Goal: Information Seeking & Learning: Learn about a topic

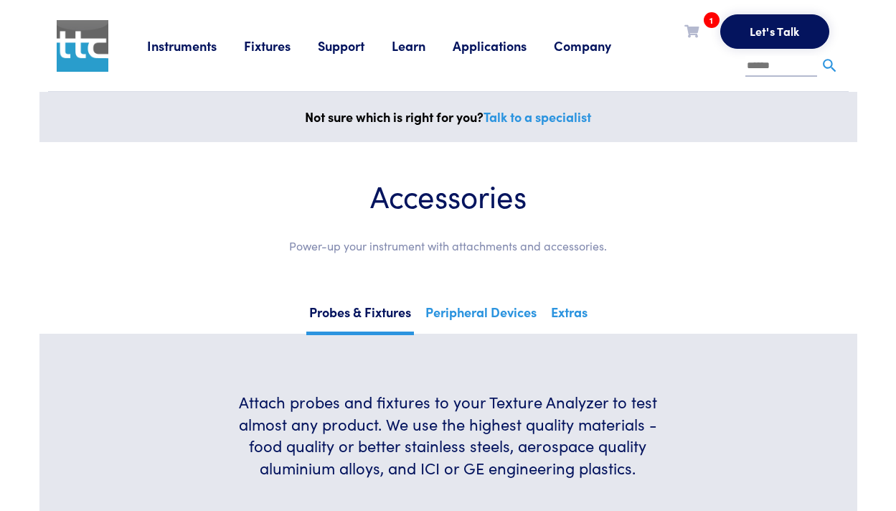
scroll to position [15802, 0]
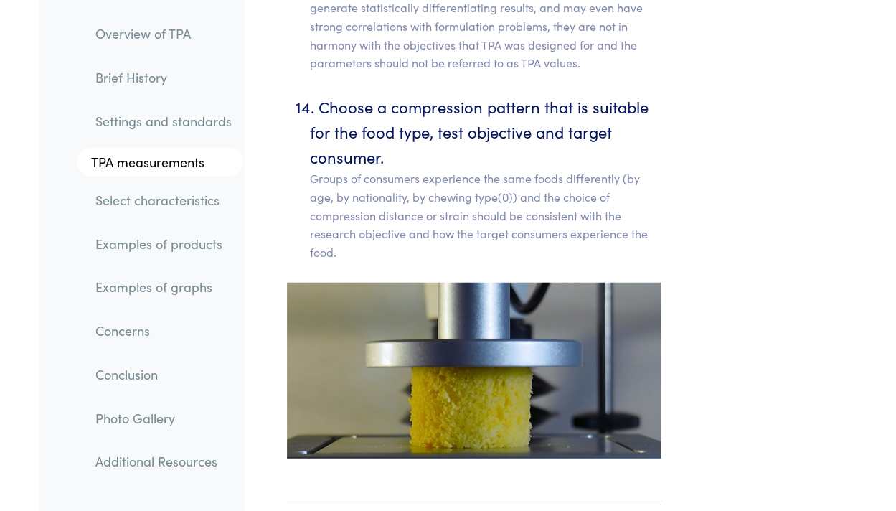
scroll to position [10352, 0]
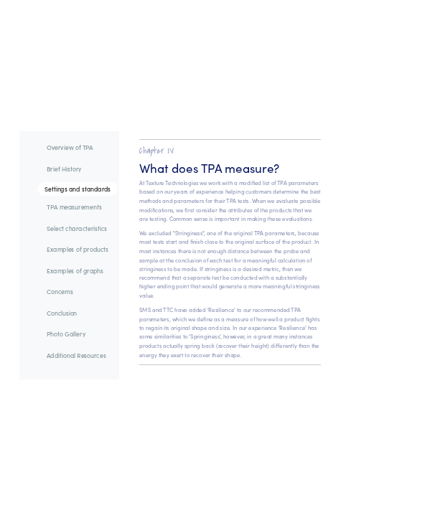
scroll to position [10305, 0]
